Goal: Information Seeking & Learning: Learn about a topic

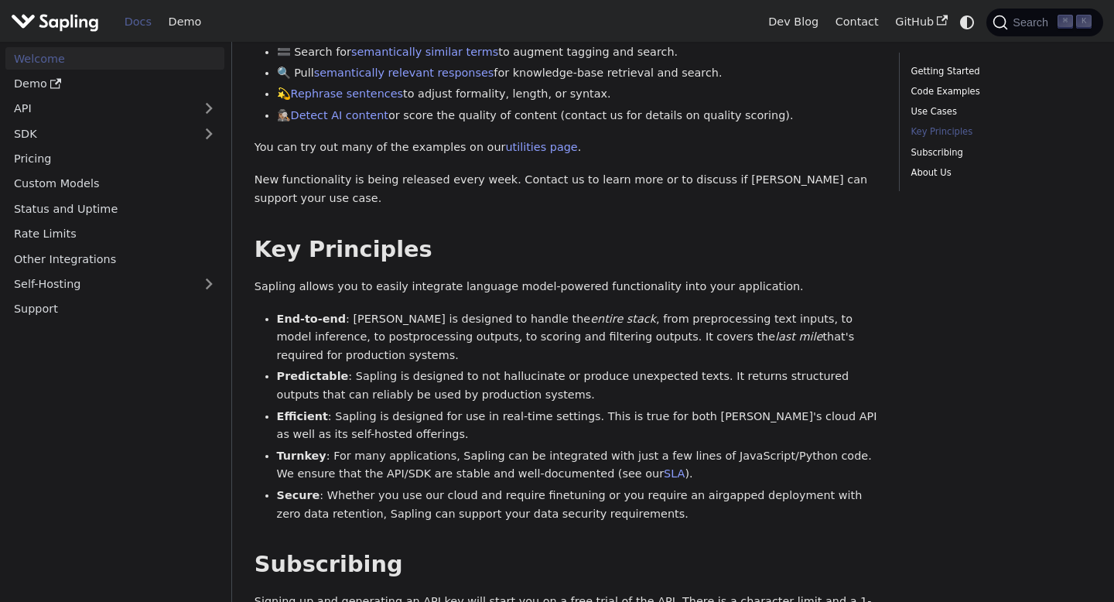
scroll to position [1312, 0]
